Goal: Find specific page/section: Find specific page/section

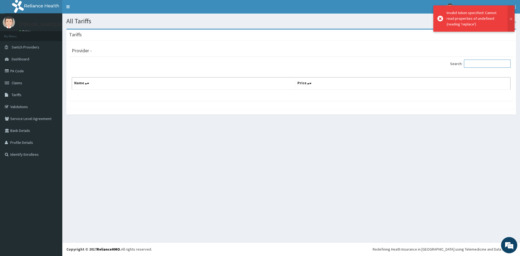
click at [485, 65] on input "Search:" at bounding box center [487, 64] width 47 height 8
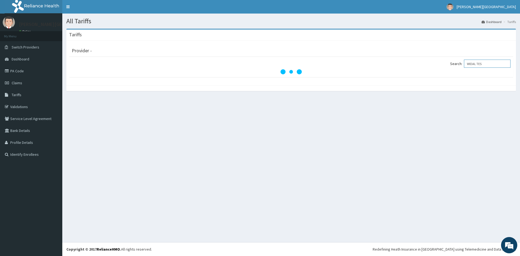
type input "[MEDICAL_DATA]"
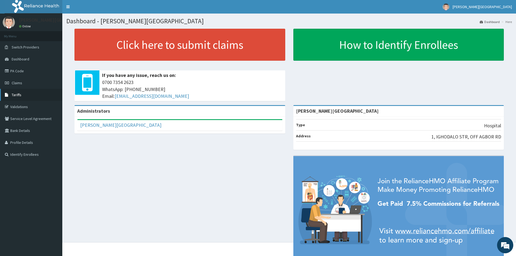
click at [18, 95] on span "Tariffs" at bounding box center [17, 94] width 10 height 5
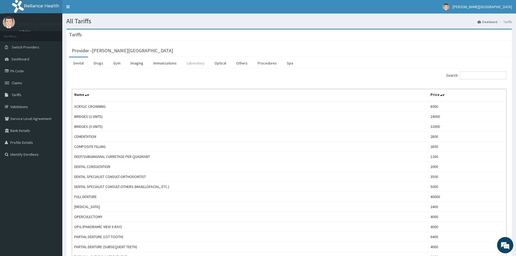
click at [192, 60] on link "Laboratory" at bounding box center [195, 62] width 27 height 11
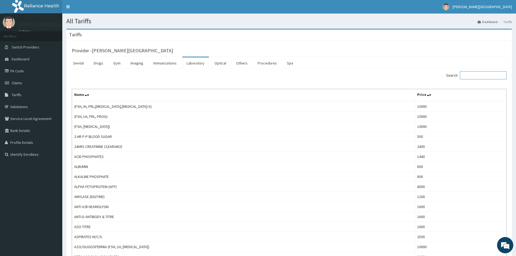
click at [477, 79] on input "Search:" at bounding box center [483, 75] width 47 height 8
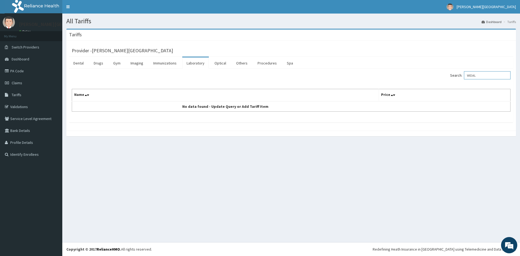
type input "WIDAL"
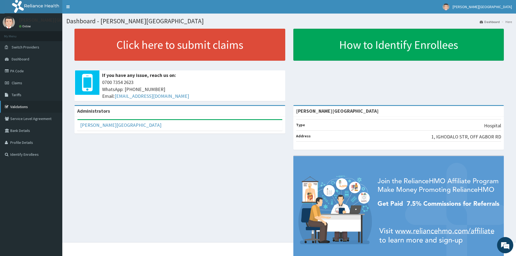
click at [29, 108] on link "Validations" at bounding box center [31, 107] width 62 height 12
click at [26, 107] on link "Validations" at bounding box center [31, 107] width 62 height 12
click at [28, 108] on link "Validations" at bounding box center [31, 107] width 62 height 12
